Goal: Information Seeking & Learning: Learn about a topic

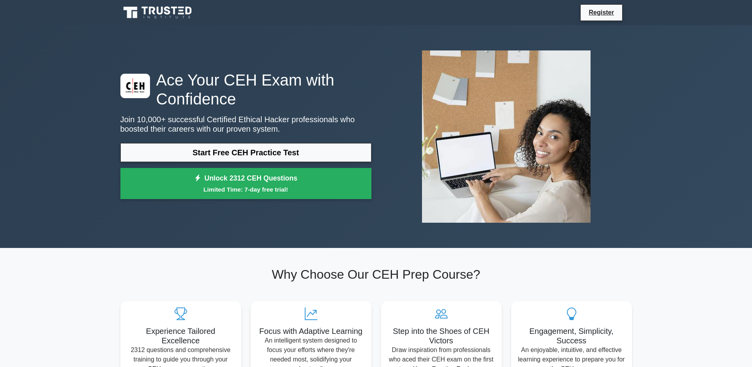
click at [242, 151] on link "Start Free CEH Practice Test" at bounding box center [245, 152] width 251 height 19
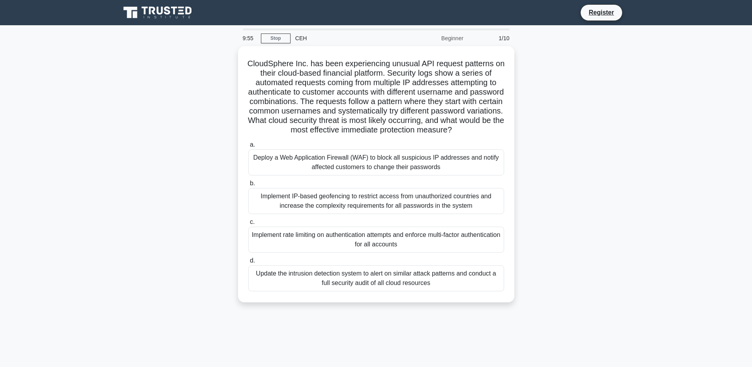
click at [450, 37] on div "Beginner" at bounding box center [433, 38] width 69 height 16
click at [555, 88] on div "CloudSphere Inc. has been experiencing unusual API request patterns on their cl…" at bounding box center [376, 179] width 521 height 266
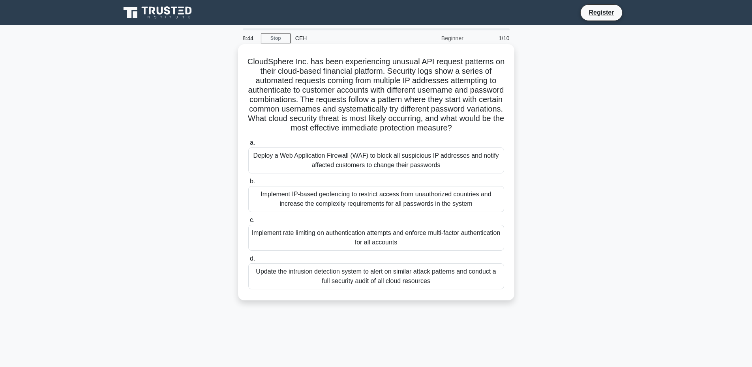
click at [372, 174] on div "Deploy a Web Application Firewall (WAF) to block all suspicious IP addresses an…" at bounding box center [376, 161] width 256 height 26
click at [248, 146] on input "a. Deploy a Web Application Firewall (WAF) to block all suspicious IP addresses…" at bounding box center [248, 143] width 0 height 5
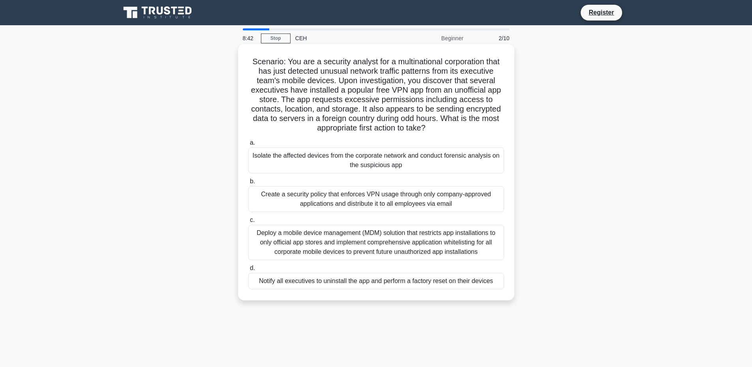
click at [378, 161] on div "Isolate the affected devices from the corporate network and conduct forensic an…" at bounding box center [376, 161] width 256 height 26
click at [248, 146] on input "a. Isolate the affected devices from the corporate network and conduct forensic…" at bounding box center [248, 143] width 0 height 5
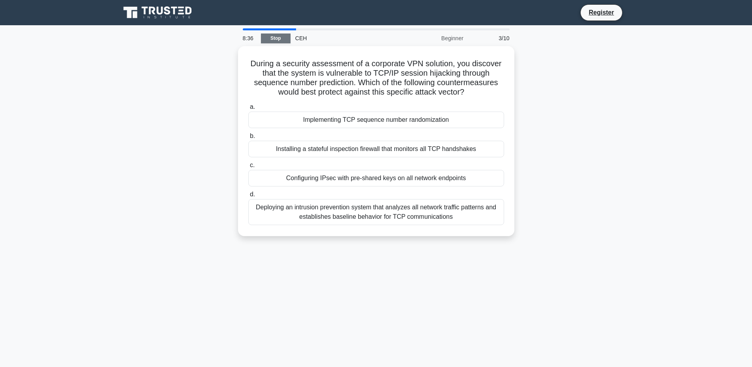
click at [286, 37] on link "Stop" at bounding box center [276, 39] width 30 height 10
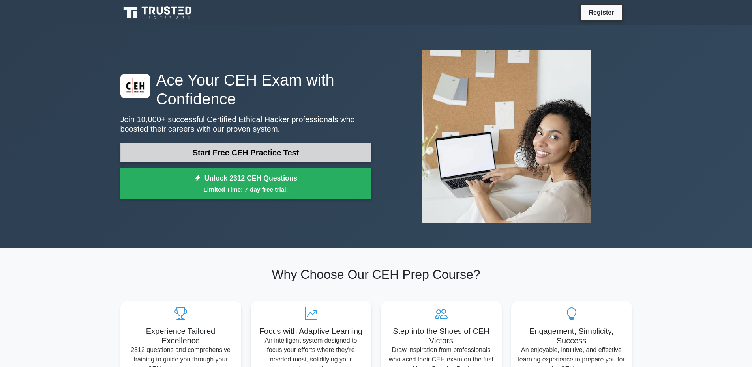
click at [199, 155] on link "Start Free CEH Practice Test" at bounding box center [245, 152] width 251 height 19
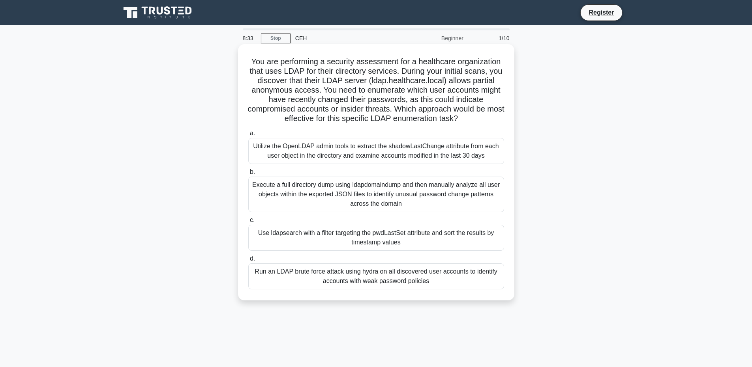
click at [360, 203] on div "Execute a full directory dump using ldapdomaindump and then manually analyze al…" at bounding box center [376, 195] width 256 height 36
click at [248, 175] on input "b. Execute a full directory dump using ldapdomaindump and then manually analyze…" at bounding box center [248, 172] width 0 height 5
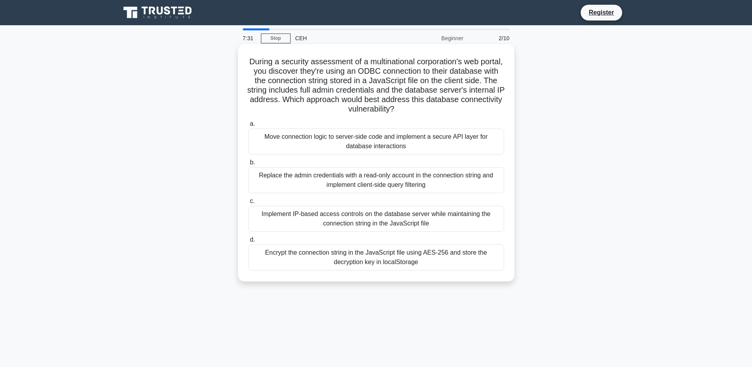
click at [447, 69] on h5 "During a security assessment of a multinational corporation's web portal, you d…" at bounding box center [375, 86] width 257 height 58
drag, startPoint x: 447, startPoint y: 69, endPoint x: 399, endPoint y: 67, distance: 48.2
click at [399, 67] on h5 "During a security assessment of a multinational corporation's web portal, you d…" at bounding box center [375, 86] width 257 height 58
drag, startPoint x: 459, startPoint y: 75, endPoint x: 397, endPoint y: 69, distance: 61.5
click at [397, 69] on h5 "During a security assessment of a multinational corporation's web portal, you d…" at bounding box center [375, 86] width 257 height 58
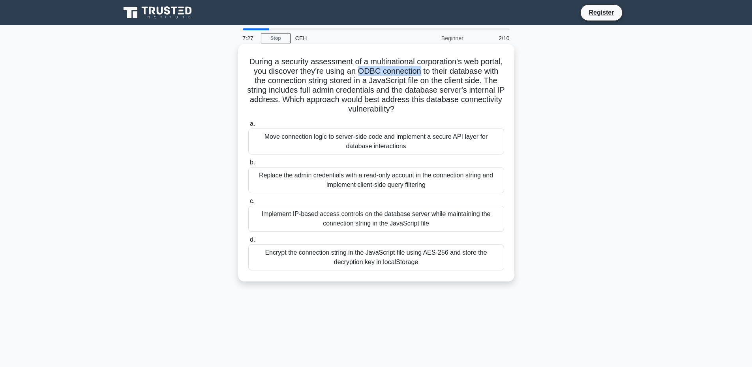
copy h5 "ODBC connection"
click at [367, 141] on div "Move connection logic to server-side code and implement a secure API layer for …" at bounding box center [376, 142] width 256 height 26
click at [248, 127] on input "a. Move connection logic to server-side code and implement a secure API layer f…" at bounding box center [248, 124] width 0 height 5
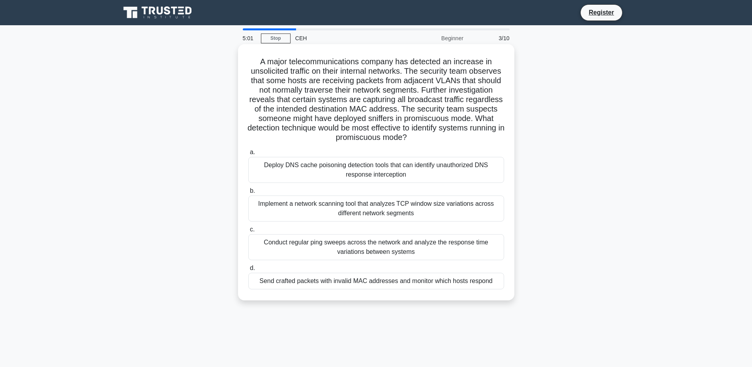
click at [323, 218] on div "Implement a network scanning tool that analyzes TCP window size variations acro…" at bounding box center [376, 209] width 256 height 26
click at [248, 194] on input "b. Implement a network scanning tool that analyzes TCP window size variations a…" at bounding box center [248, 191] width 0 height 5
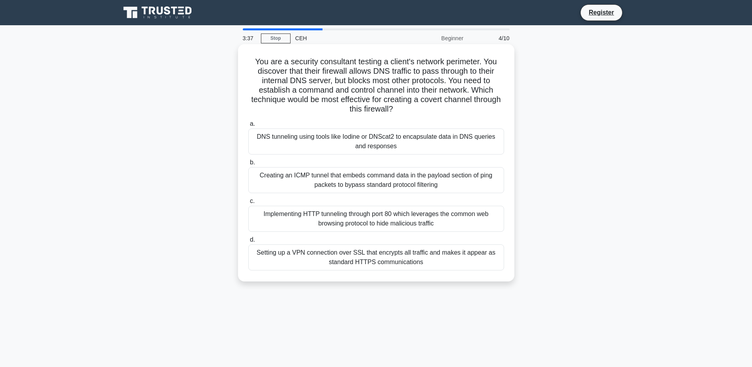
click at [339, 180] on div "Creating an ICMP tunnel that embeds command data in the payload section of ping…" at bounding box center [376, 180] width 256 height 26
click at [248, 165] on input "b. Creating an ICMP tunnel that embeds command data in the payload section of p…" at bounding box center [248, 162] width 0 height 5
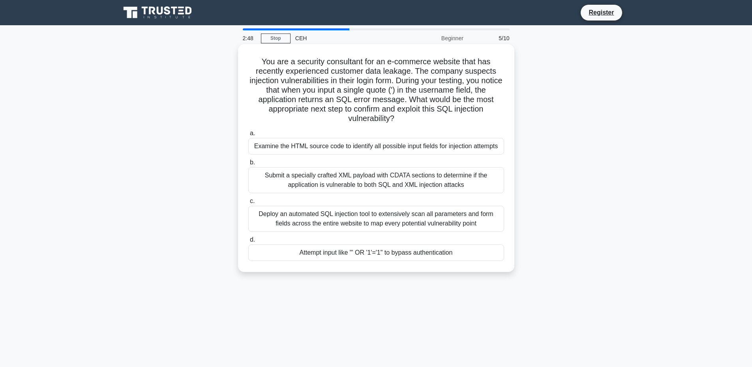
click at [380, 261] on div "Attempt input like "' OR '1'='1" to bypass authentication" at bounding box center [376, 253] width 256 height 17
click at [248, 243] on input "d. Attempt input like "' OR '1'='1" to bypass authentication" at bounding box center [248, 240] width 0 height 5
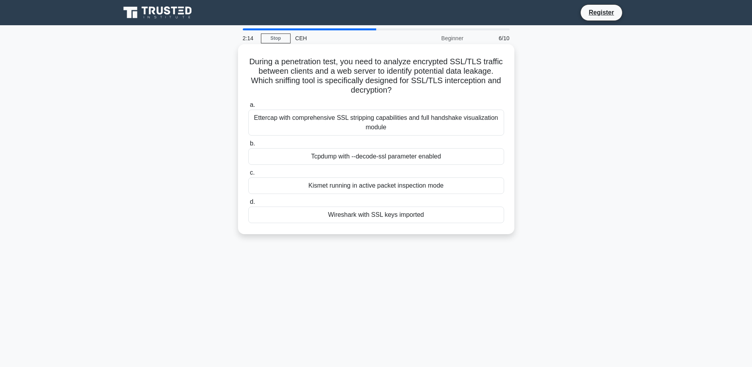
click at [395, 185] on div "Kismet running in active packet inspection mode" at bounding box center [376, 186] width 256 height 17
click at [248, 176] on input "c. Kismet running in active packet inspection mode" at bounding box center [248, 173] width 0 height 5
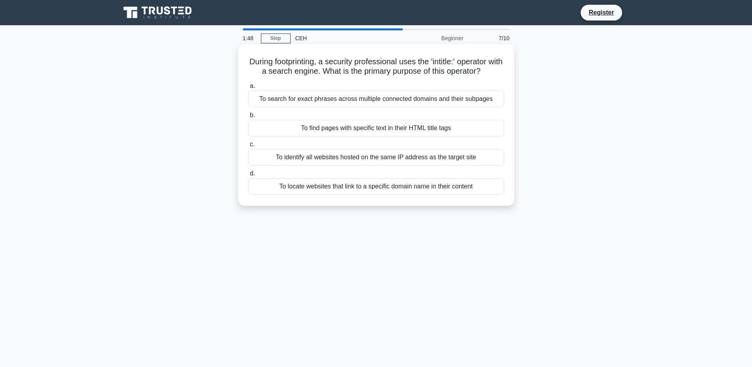
click at [374, 137] on div "To find pages with specific text in their HTML title tags" at bounding box center [376, 128] width 256 height 17
click at [248, 118] on input "b. To find pages with specific text in their HTML title tags" at bounding box center [248, 115] width 0 height 5
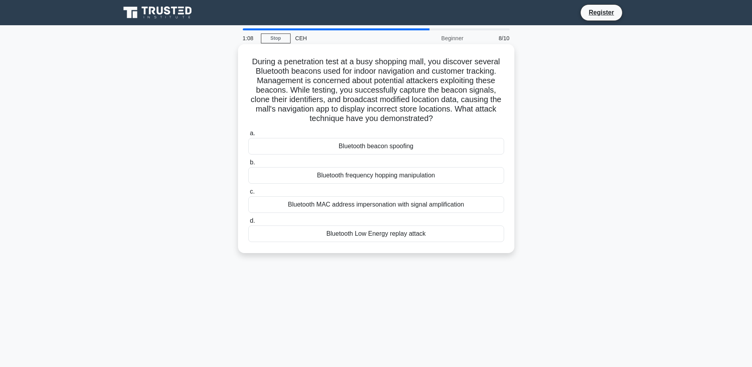
click at [407, 145] on div "Bluetooth beacon spoofing" at bounding box center [376, 146] width 256 height 17
click at [248, 136] on input "a. Bluetooth beacon spoofing" at bounding box center [248, 133] width 0 height 5
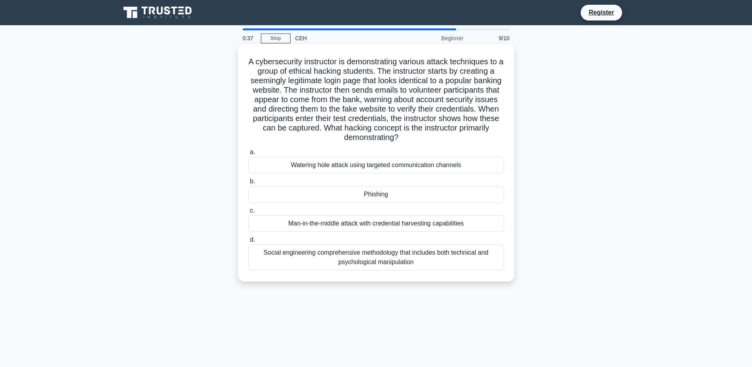
click at [388, 201] on div "Phishing" at bounding box center [376, 194] width 256 height 17
click at [248, 184] on input "b. Phishing" at bounding box center [248, 181] width 0 height 5
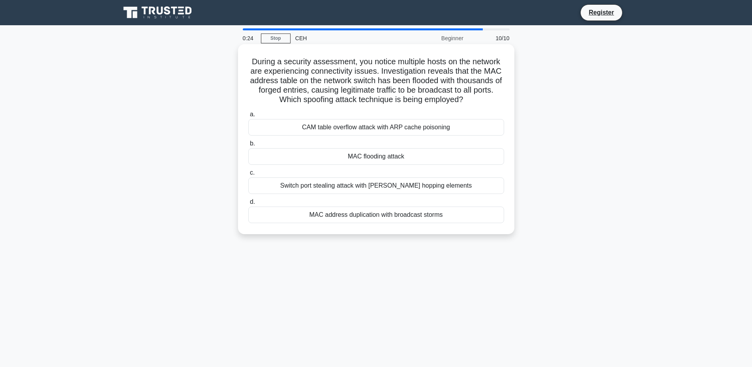
click at [360, 135] on div "CAM table overflow attack with ARP cache poisoning" at bounding box center [376, 127] width 256 height 17
click at [248, 117] on input "a. CAM table overflow attack with ARP cache poisoning" at bounding box center [248, 114] width 0 height 5
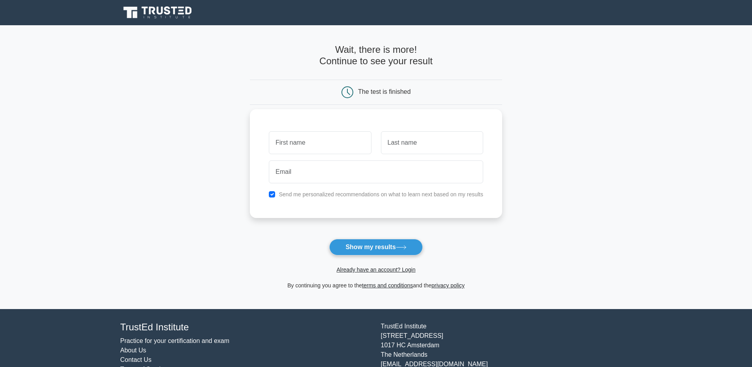
click at [328, 137] on input "text" at bounding box center [320, 142] width 102 height 23
type input "[PERSON_NAME]"
type input "Doe"
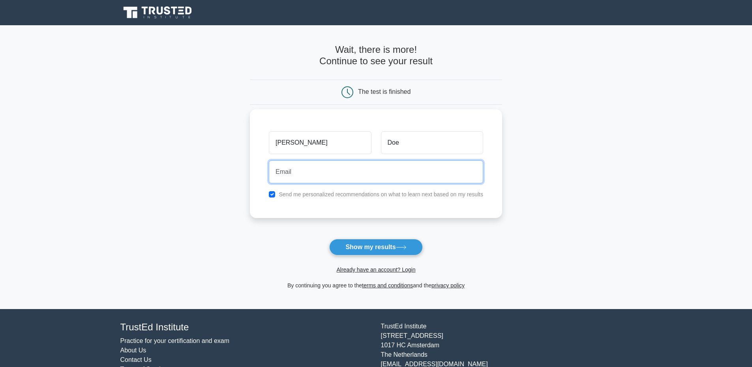
click at [339, 177] on input "email" at bounding box center [376, 172] width 214 height 23
click at [307, 176] on input "email" at bounding box center [376, 172] width 214 height 23
type input "debruyn175@gmail.com"
click at [329, 239] on button "Show my results" at bounding box center [375, 247] width 93 height 17
